Goal: Transaction & Acquisition: Purchase product/service

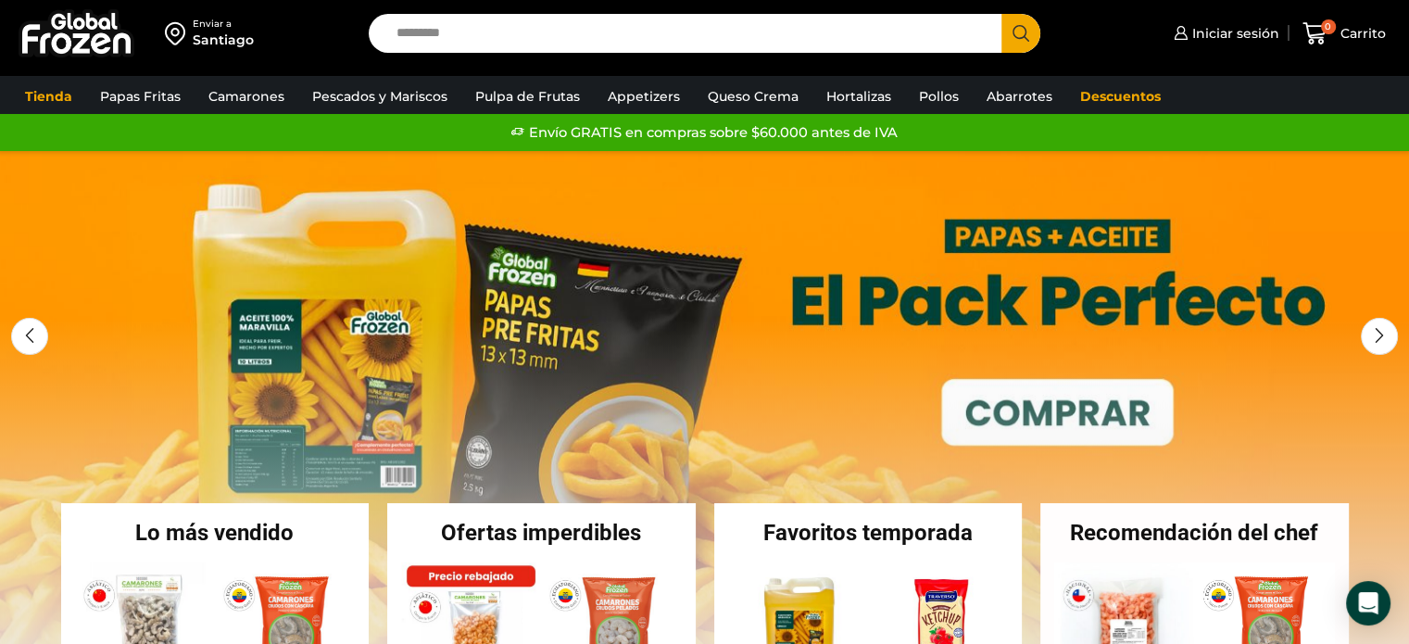
click at [563, 355] on link "1 / 3" at bounding box center [704, 429] width 1409 height 556
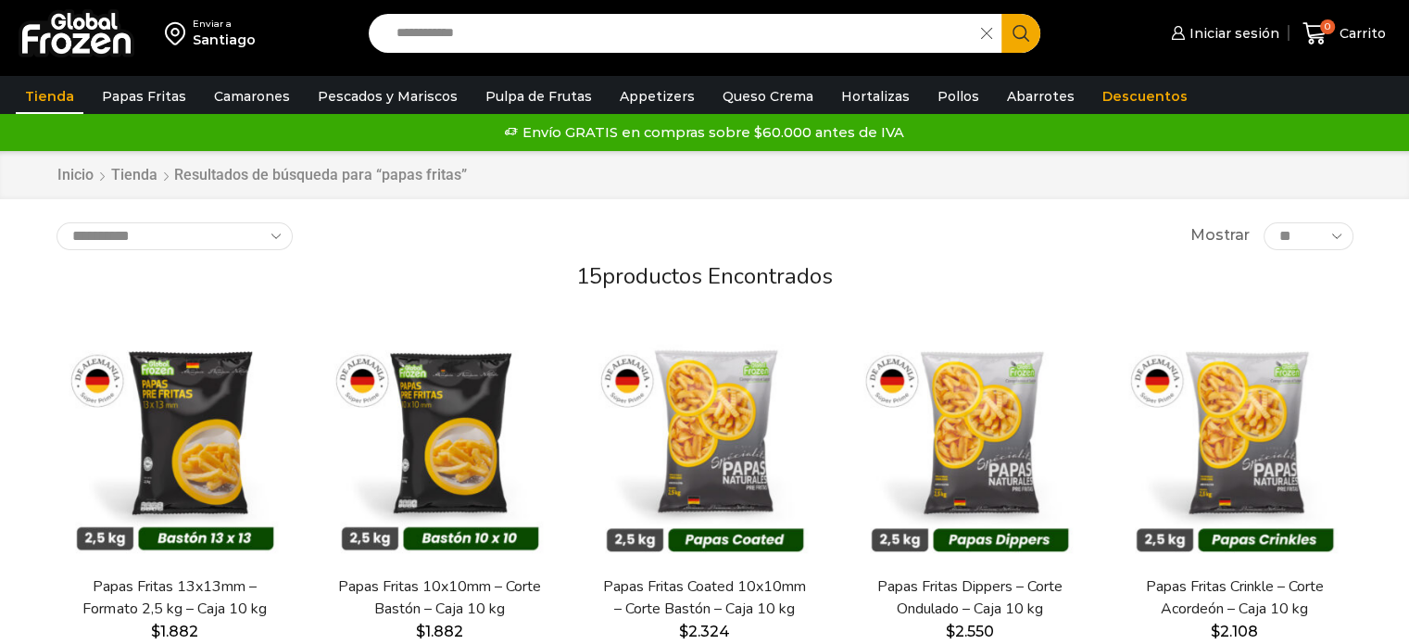
click at [500, 270] on h2 "15 productos encontrados" at bounding box center [705, 276] width 1297 height 27
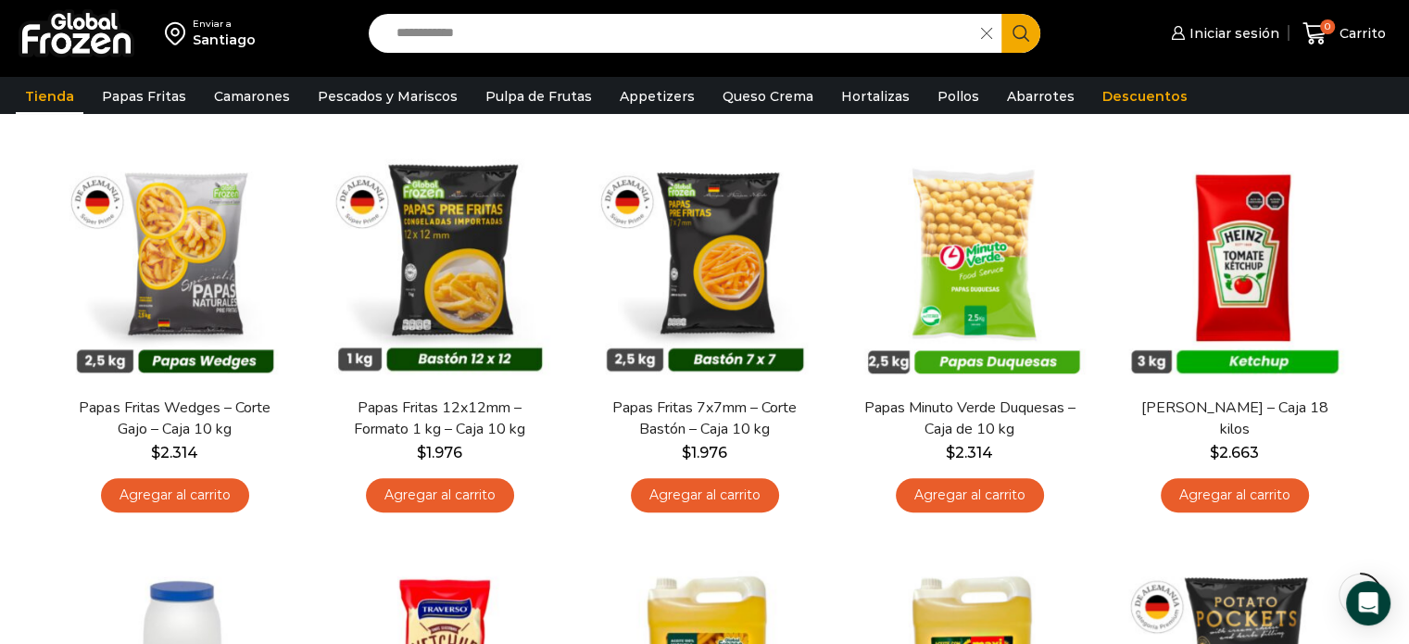
scroll to position [630, 0]
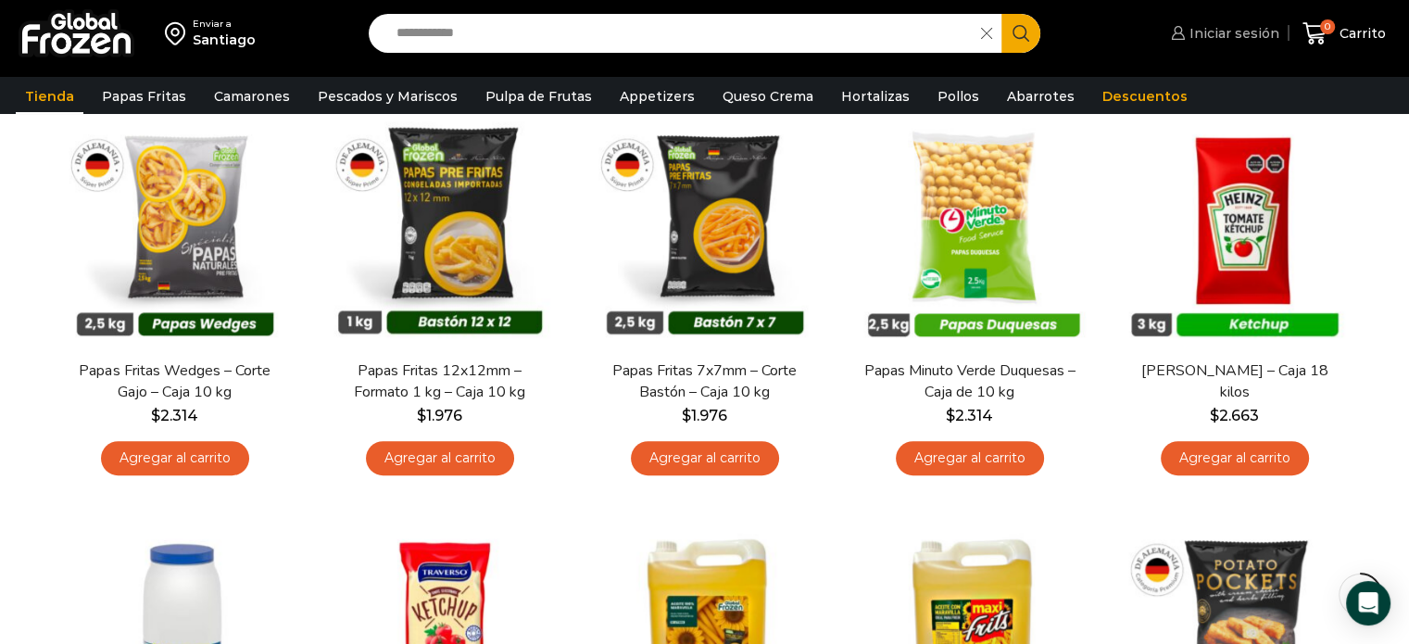
click at [1202, 36] on span "Iniciar sesión" at bounding box center [1232, 33] width 95 height 19
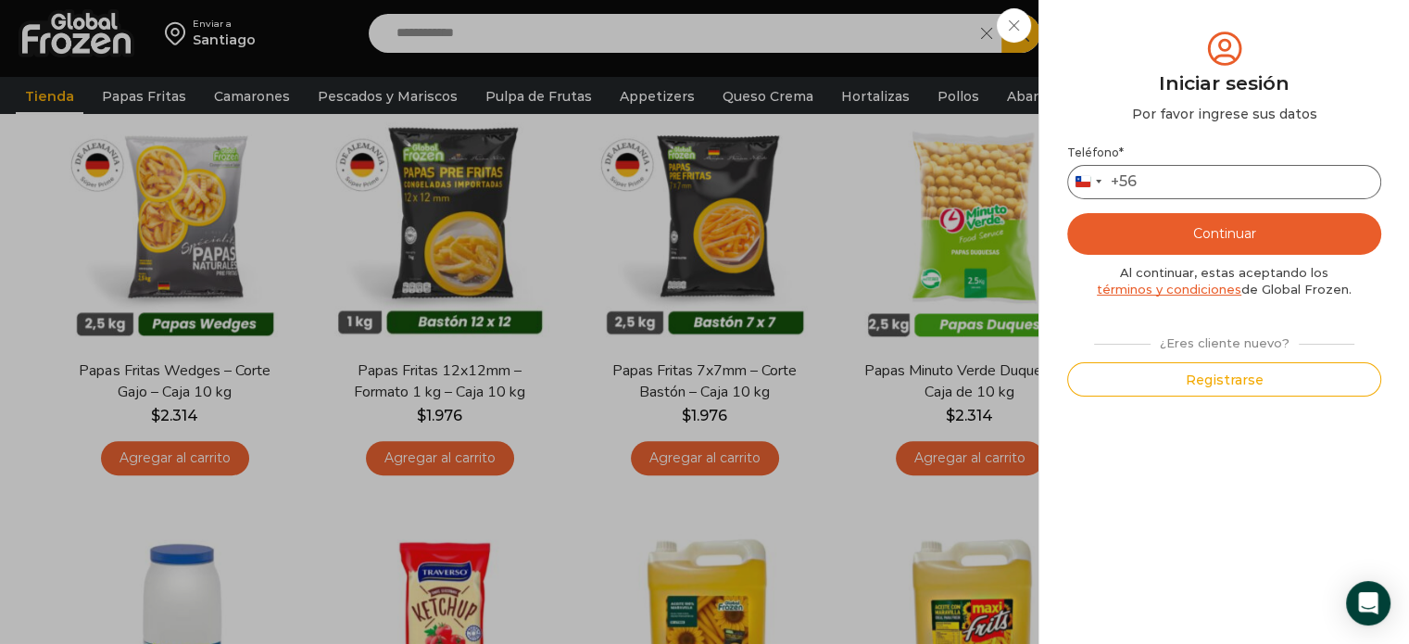
click at [1161, 184] on input "Teléfono *" at bounding box center [1224, 182] width 314 height 34
type input "*********"
click at [1218, 227] on button "Continuar" at bounding box center [1224, 234] width 314 height 42
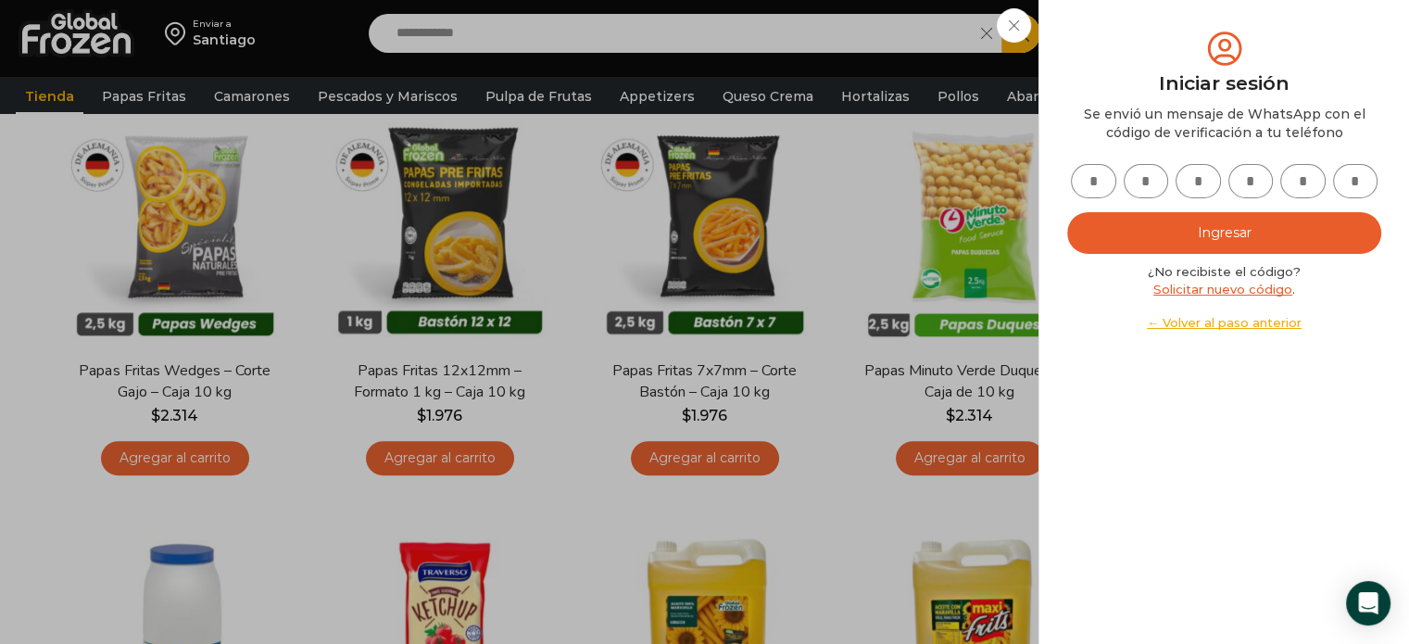
click at [1079, 182] on input "text" at bounding box center [1093, 181] width 45 height 34
type input "*"
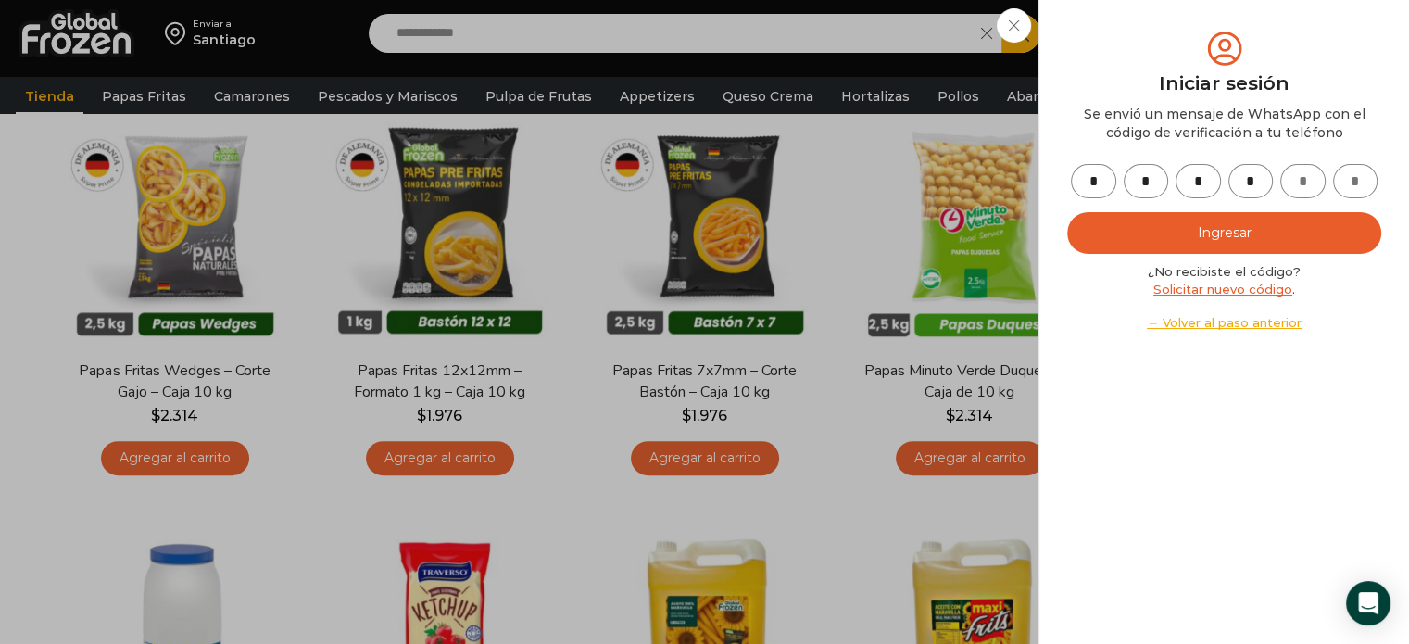
type input "*"
click at [1067, 212] on button "Ingresar" at bounding box center [1224, 233] width 314 height 42
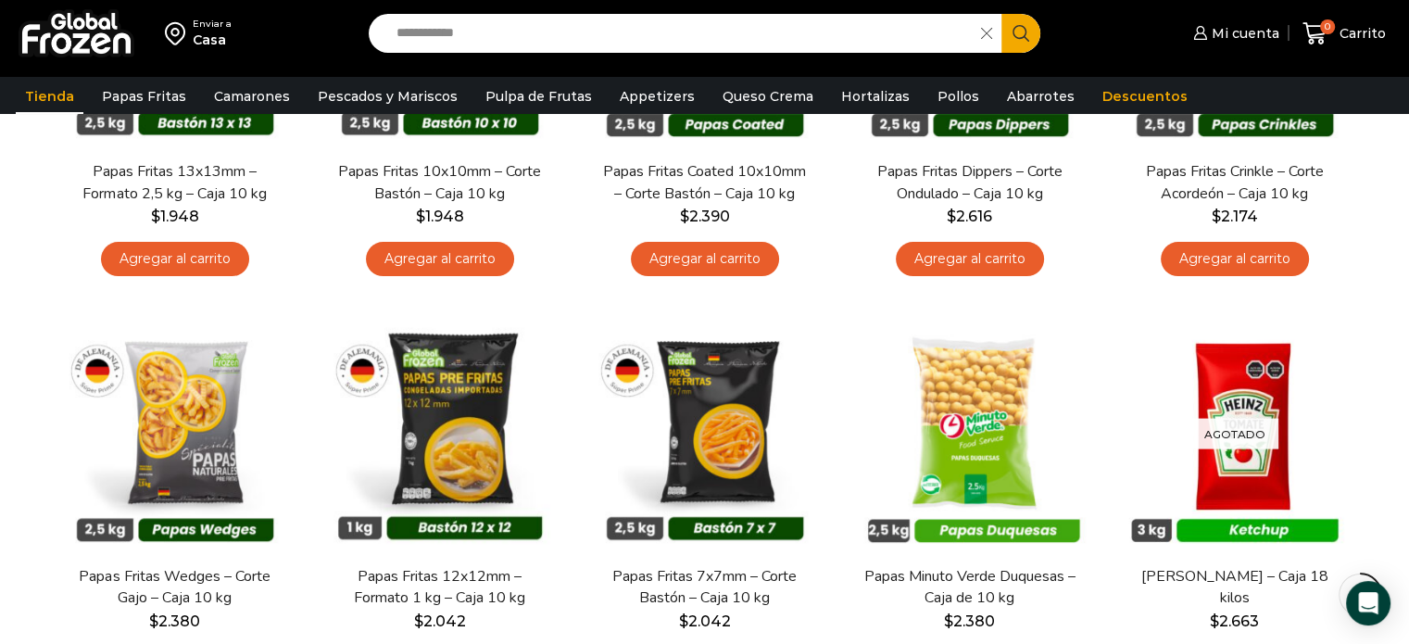
scroll to position [599, 0]
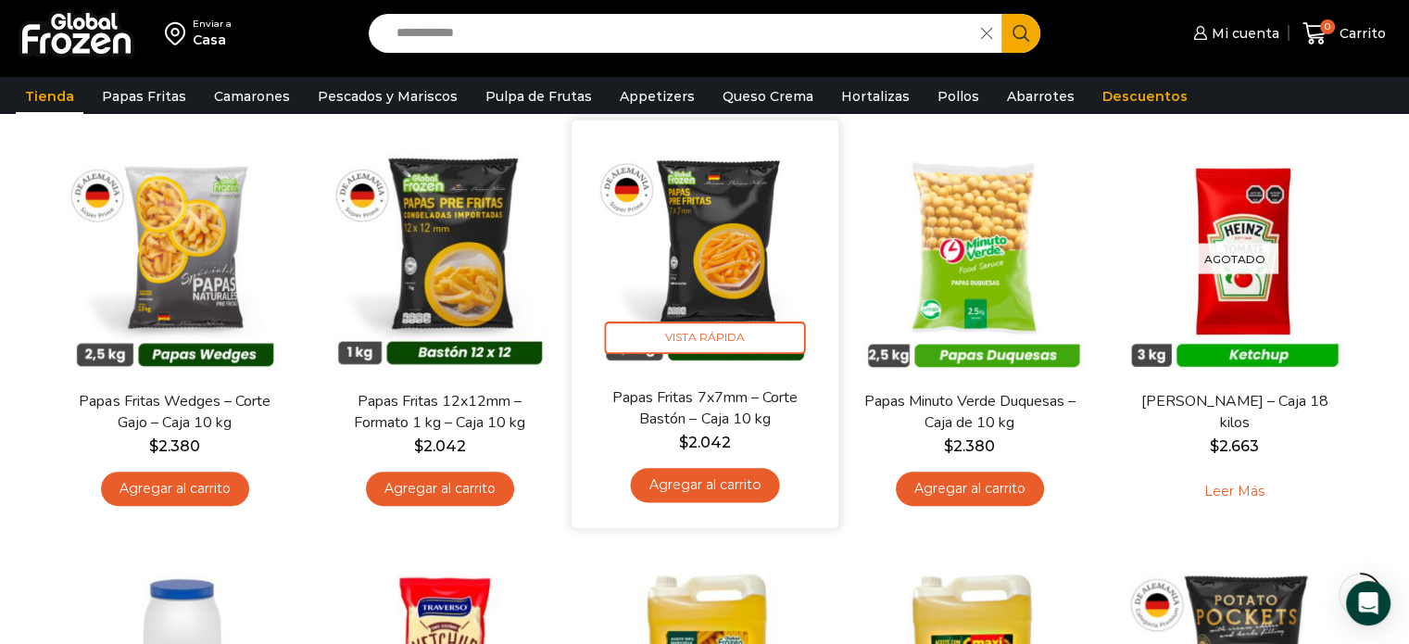
click at [689, 499] on link "Agregar al carrito" at bounding box center [704, 485] width 149 height 34
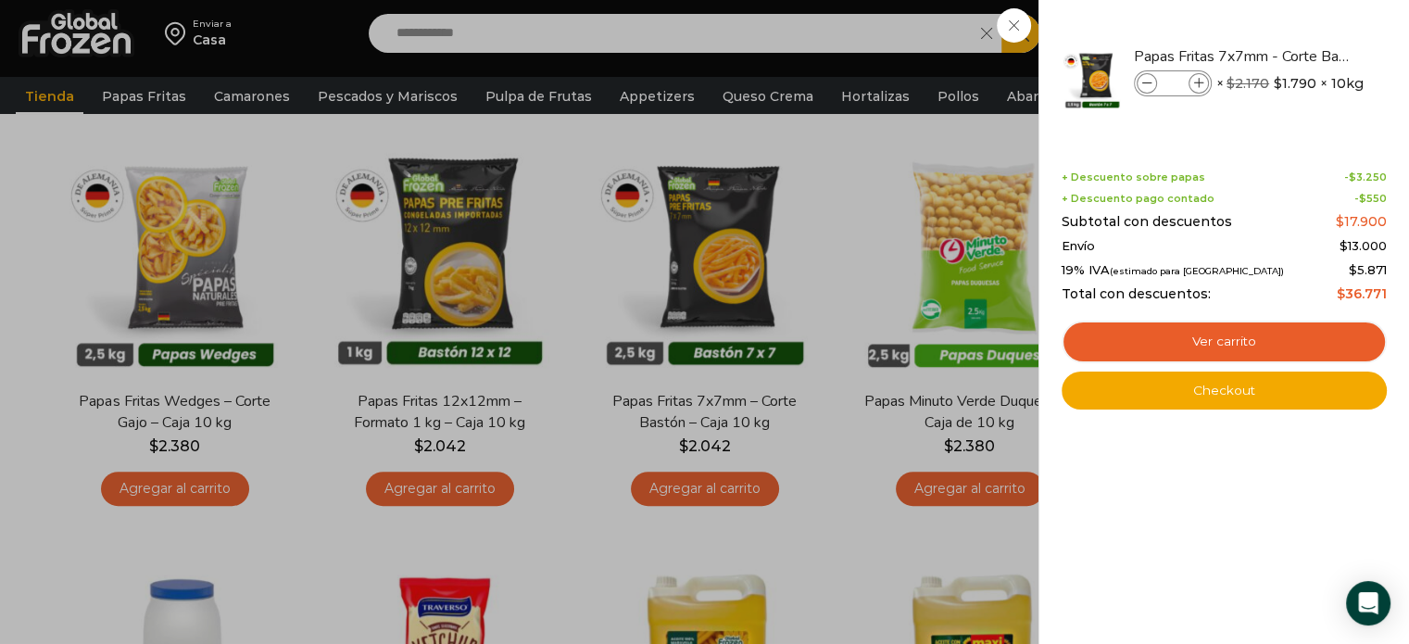
click at [1143, 493] on div "1 Shopping Cart Papas Fritas 7x7mm - Corte Bastón - Caja 10 kg Papas Fritas 7x7…" at bounding box center [1224, 322] width 325 height 588
click at [1201, 79] on icon at bounding box center [1199, 84] width 10 height 10
type input "*"
